Goal: Check status: Check status

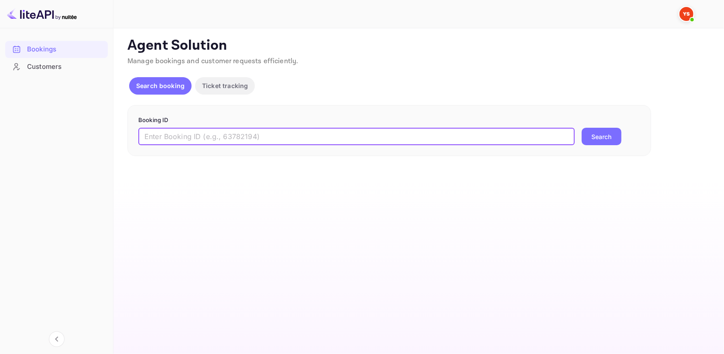
click at [211, 130] on input "text" at bounding box center [356, 136] width 436 height 17
paste input "9474117"
type input "9474117"
click at [609, 124] on p "Booking ID" at bounding box center [389, 120] width 502 height 9
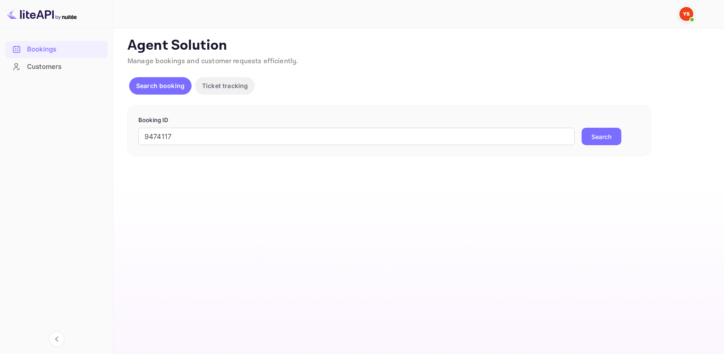
click at [609, 133] on button "Search" at bounding box center [602, 136] width 40 height 17
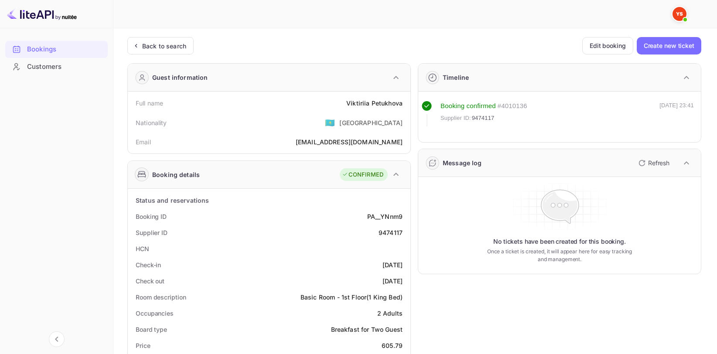
click at [373, 97] on div "Full name [PERSON_NAME]" at bounding box center [269, 103] width 276 height 16
click at [369, 99] on div "Viktiriia Petukhova" at bounding box center [374, 103] width 56 height 9
click at [368, 99] on div "Viktiriia Petukhova" at bounding box center [374, 103] width 56 height 9
click at [363, 101] on div "Viktiriia Petukhova" at bounding box center [374, 103] width 56 height 9
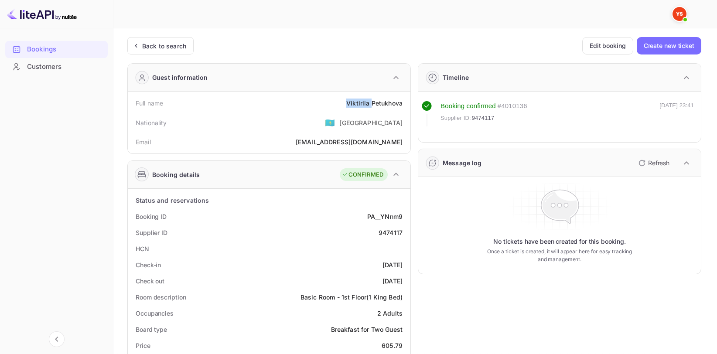
copy div "Viktiriia"
click at [395, 105] on div "Viktiriia Petukhova" at bounding box center [374, 103] width 56 height 9
copy div "Viktiriia Petukhova"
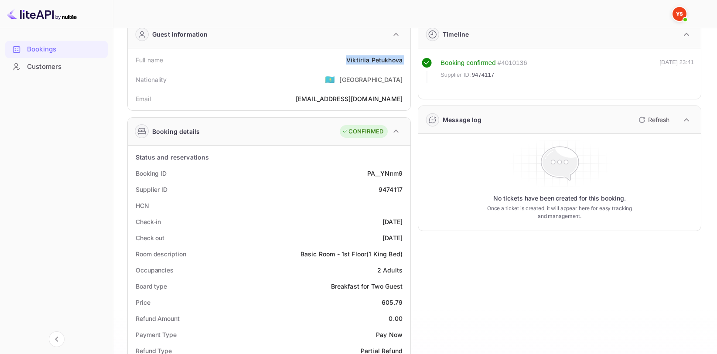
scroll to position [131, 0]
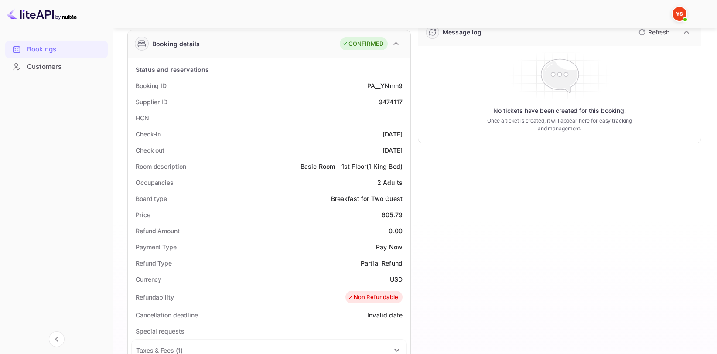
click at [388, 101] on div "9474117" at bounding box center [391, 101] width 24 height 9
copy div "9474117"
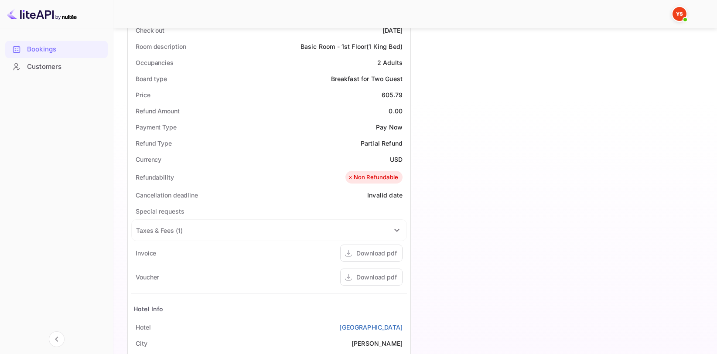
scroll to position [262, 0]
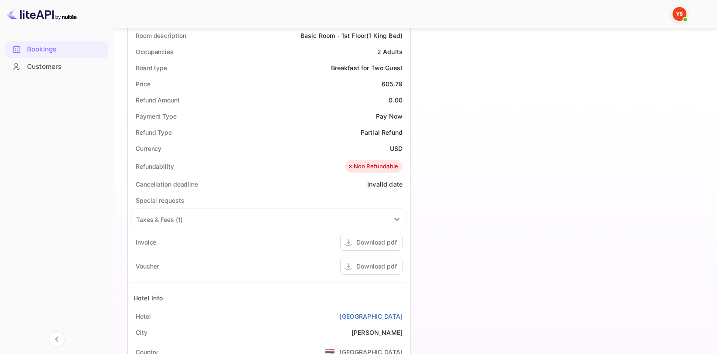
click at [403, 87] on div "Price 605.79" at bounding box center [269, 84] width 276 height 16
click at [397, 86] on div "605.79" at bounding box center [392, 83] width 21 height 9
click at [387, 86] on div "605.79" at bounding box center [392, 83] width 21 height 9
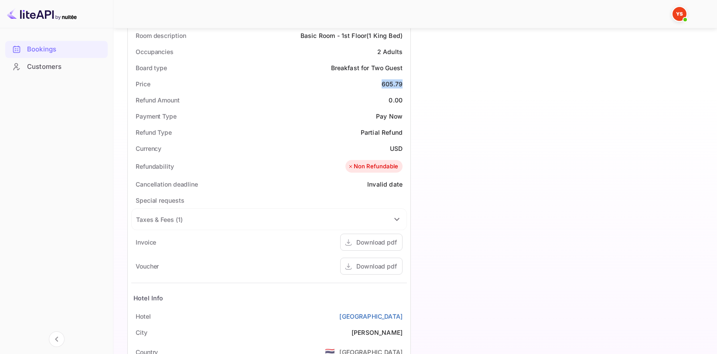
copy div "605.79"
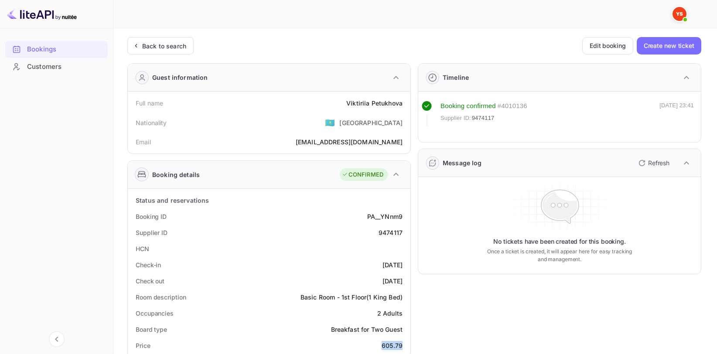
scroll to position [175, 0]
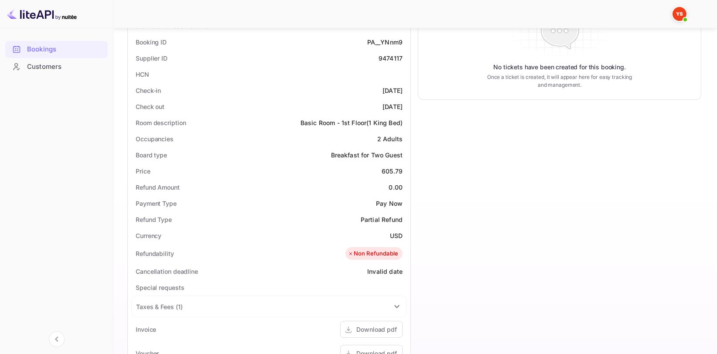
click at [399, 235] on div "USD" at bounding box center [396, 235] width 13 height 9
copy div "USD"
